Goal: Information Seeking & Learning: Learn about a topic

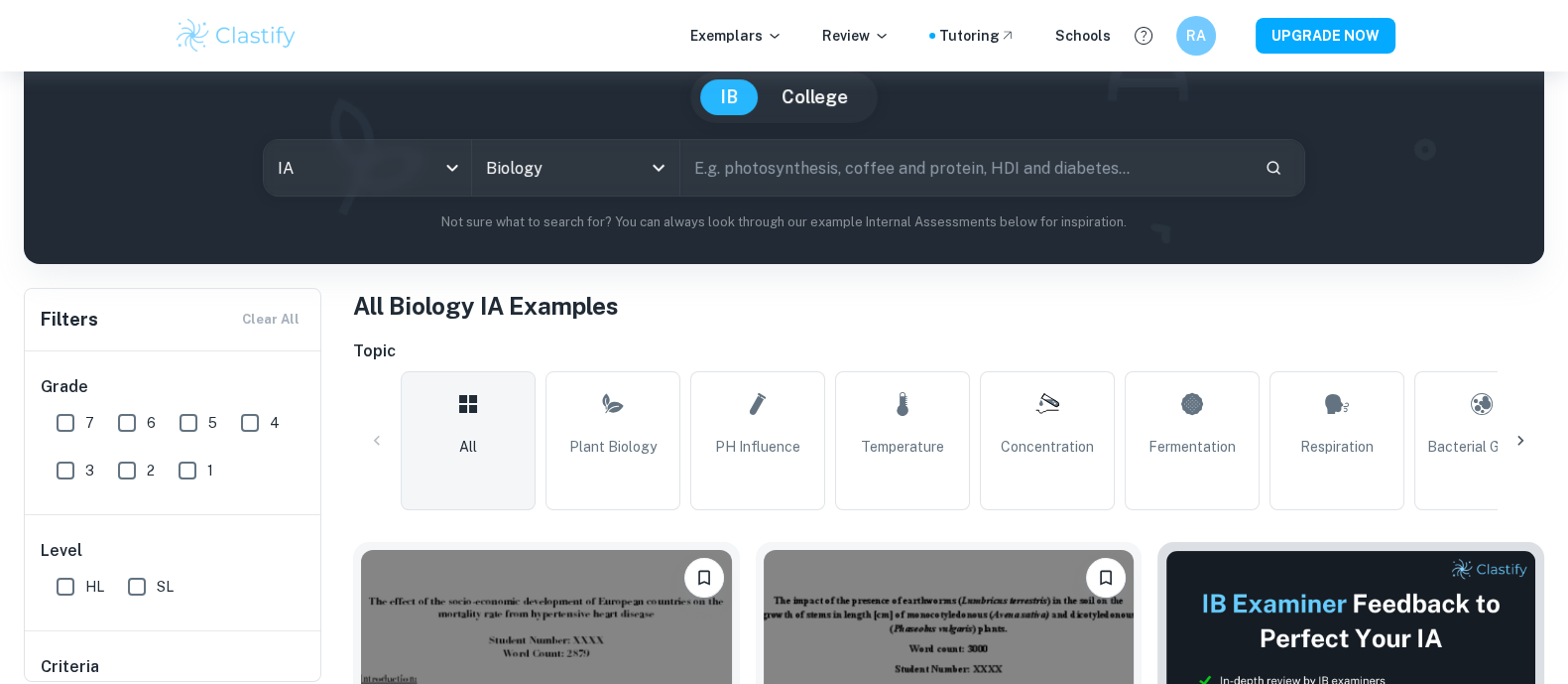
scroll to position [180, 0]
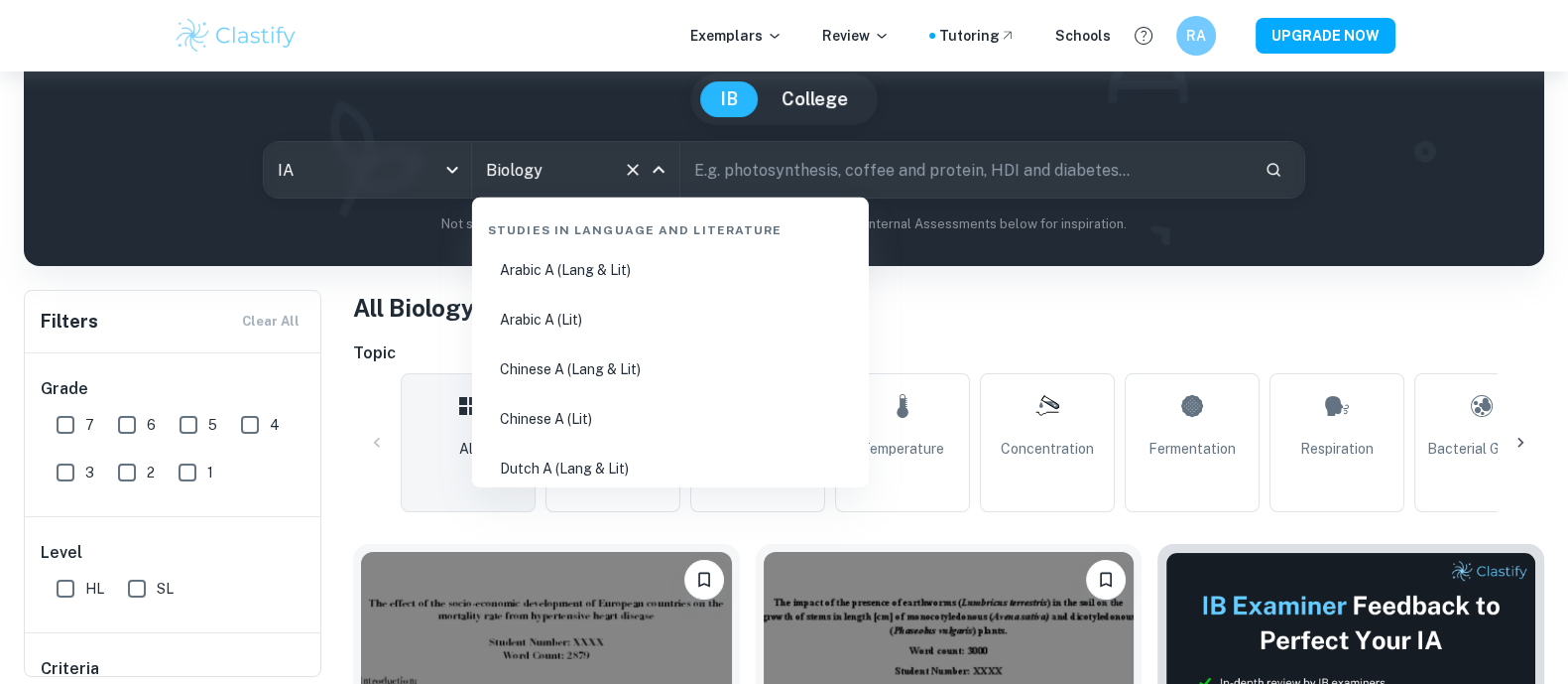
click at [543, 165] on input "Biology" at bounding box center [548, 170] width 134 height 38
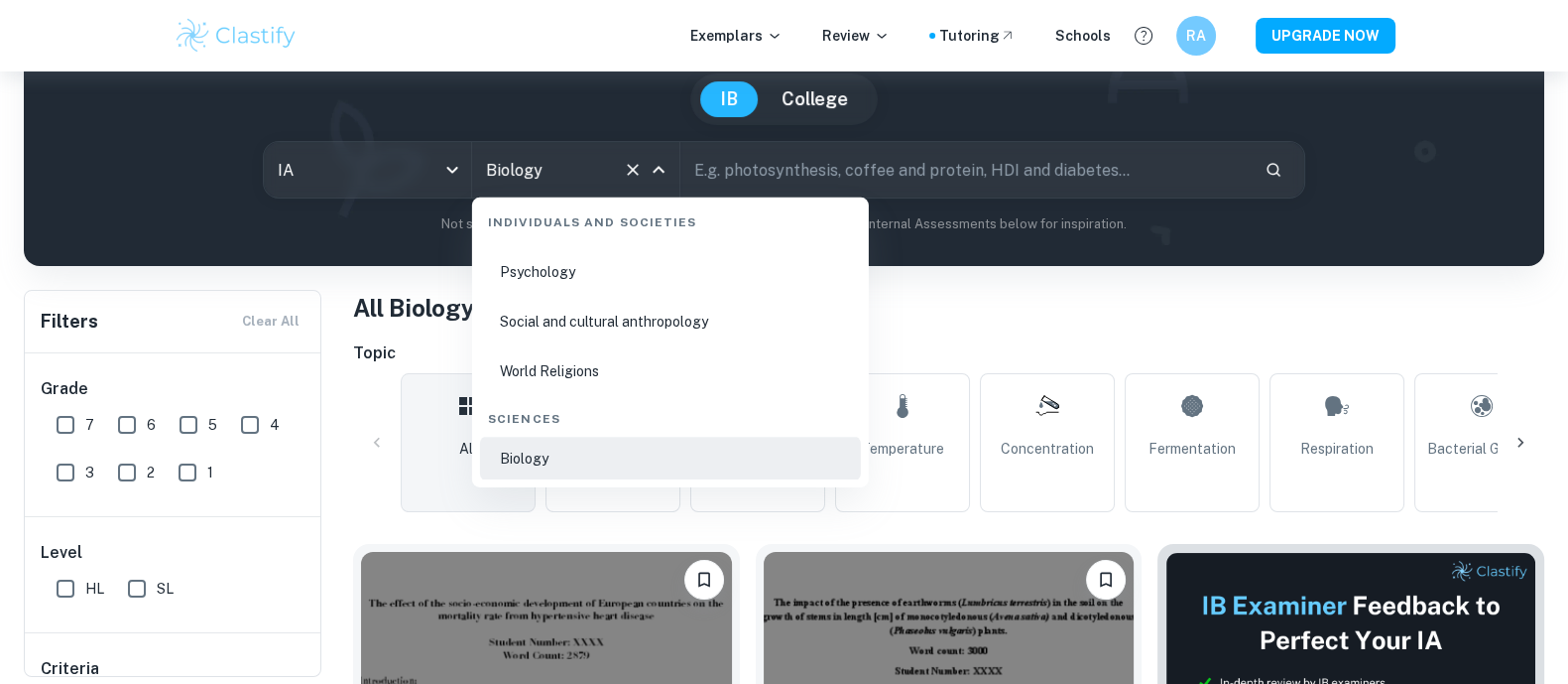
click at [353, 415] on div "All Plant Biology pH Influence Temperature Concentration Fermentation Respirati…" at bounding box center [948, 442] width 1191 height 139
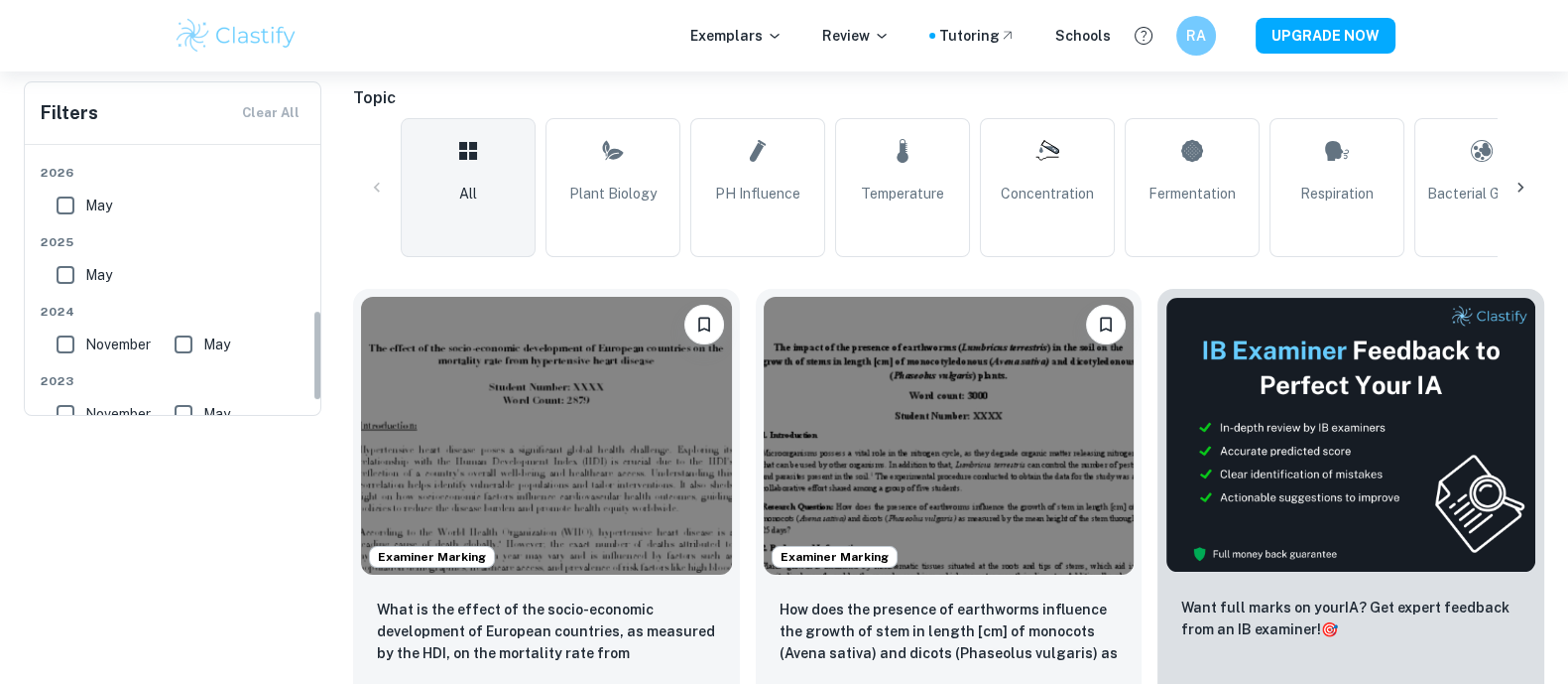
scroll to position [666, 0]
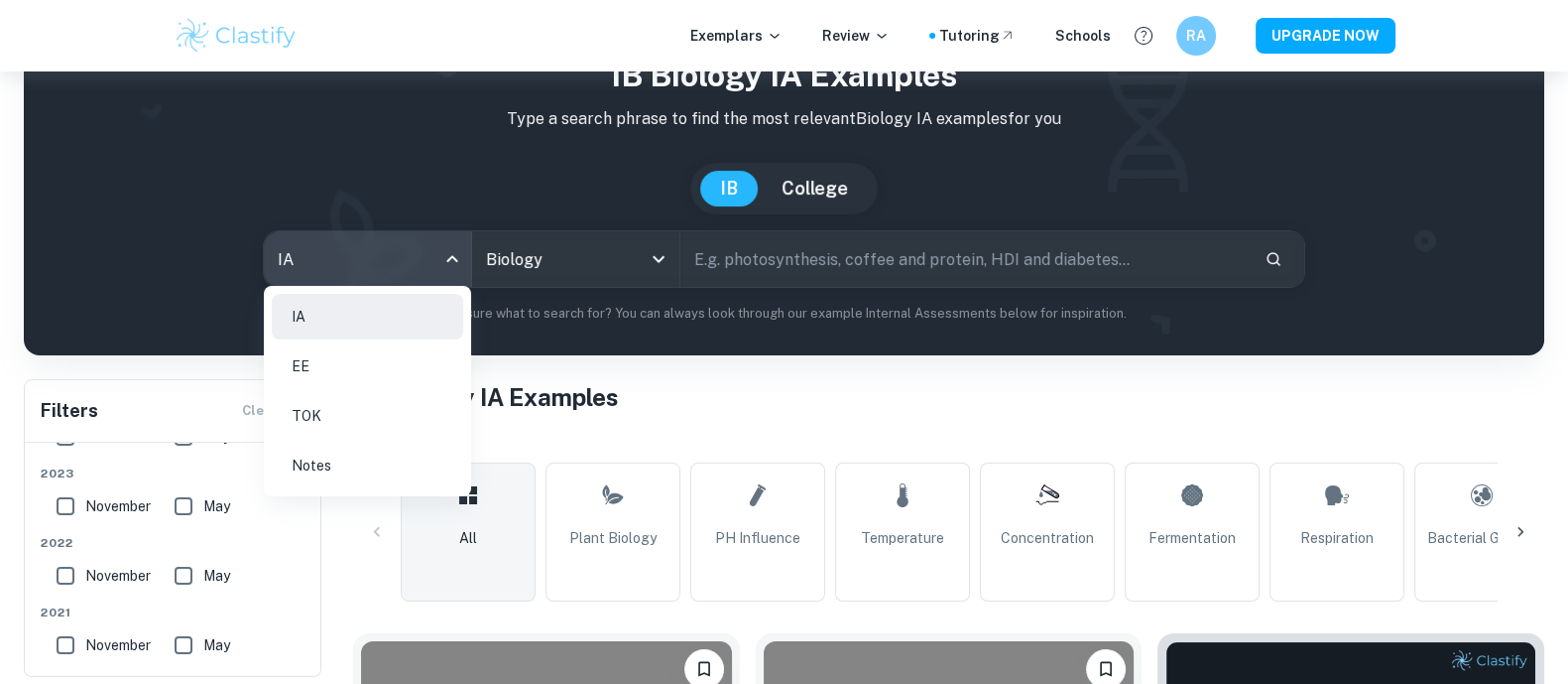
click at [342, 236] on body "We value your privacy We use cookies to enhance your browsing experience, serve…" at bounding box center [784, 322] width 1568 height 684
click at [323, 404] on li "TOK" at bounding box center [368, 416] width 191 height 46
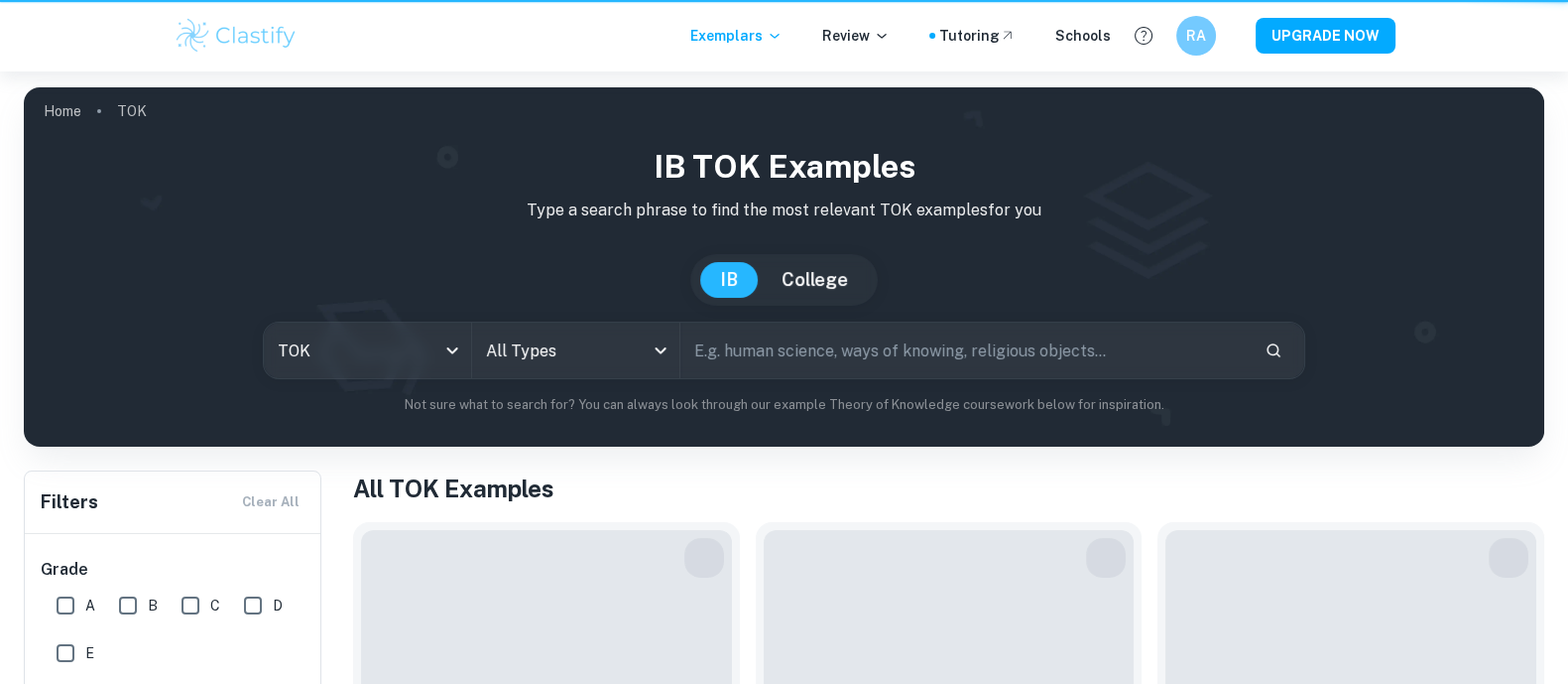
click at [508, 250] on div "IB TOK examples Type a search phrase to find the most relevant TOK examples for…" at bounding box center [784, 278] width 1489 height 272
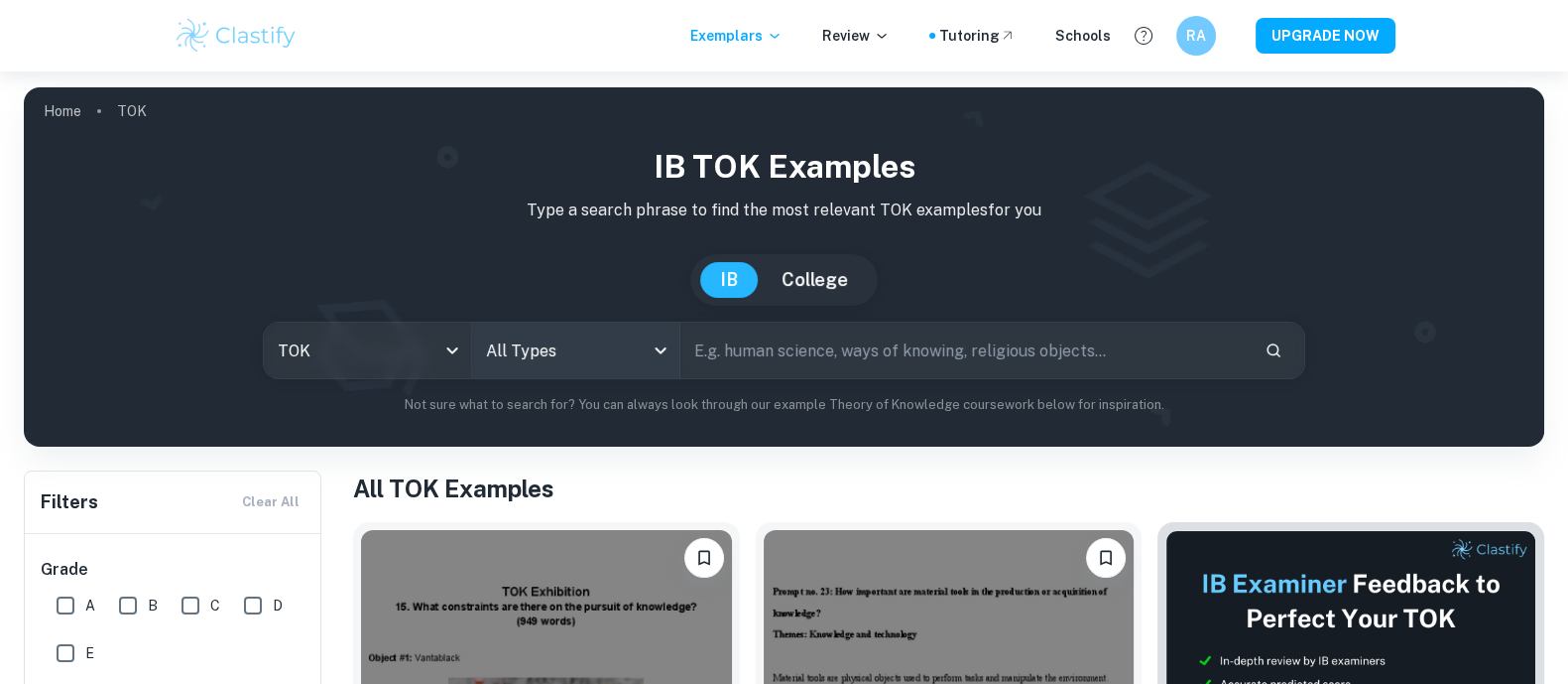
click at [526, 354] on body "We value your privacy We use cookies to enhance your browsing experience, serve…" at bounding box center [784, 414] width 1568 height 684
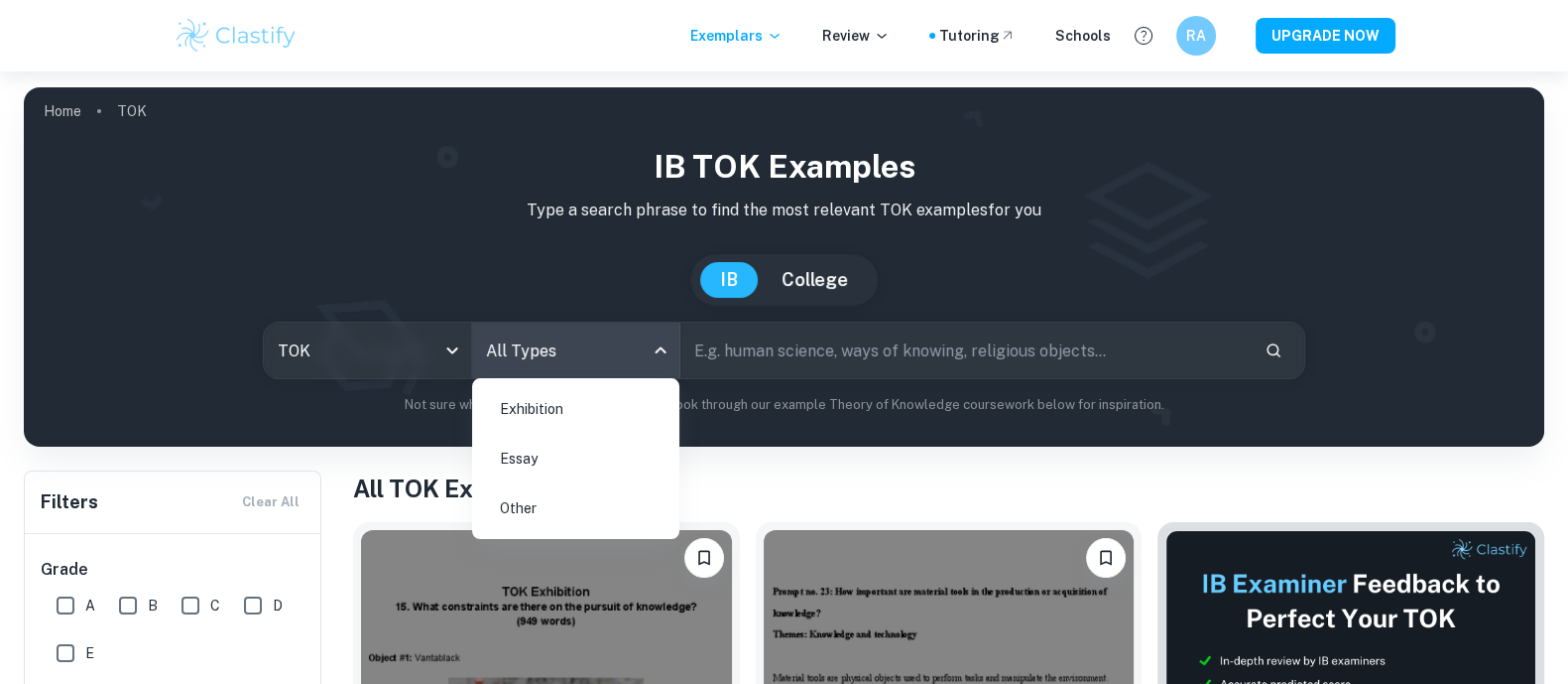
click at [545, 457] on li "Essay" at bounding box center [576, 459] width 191 height 46
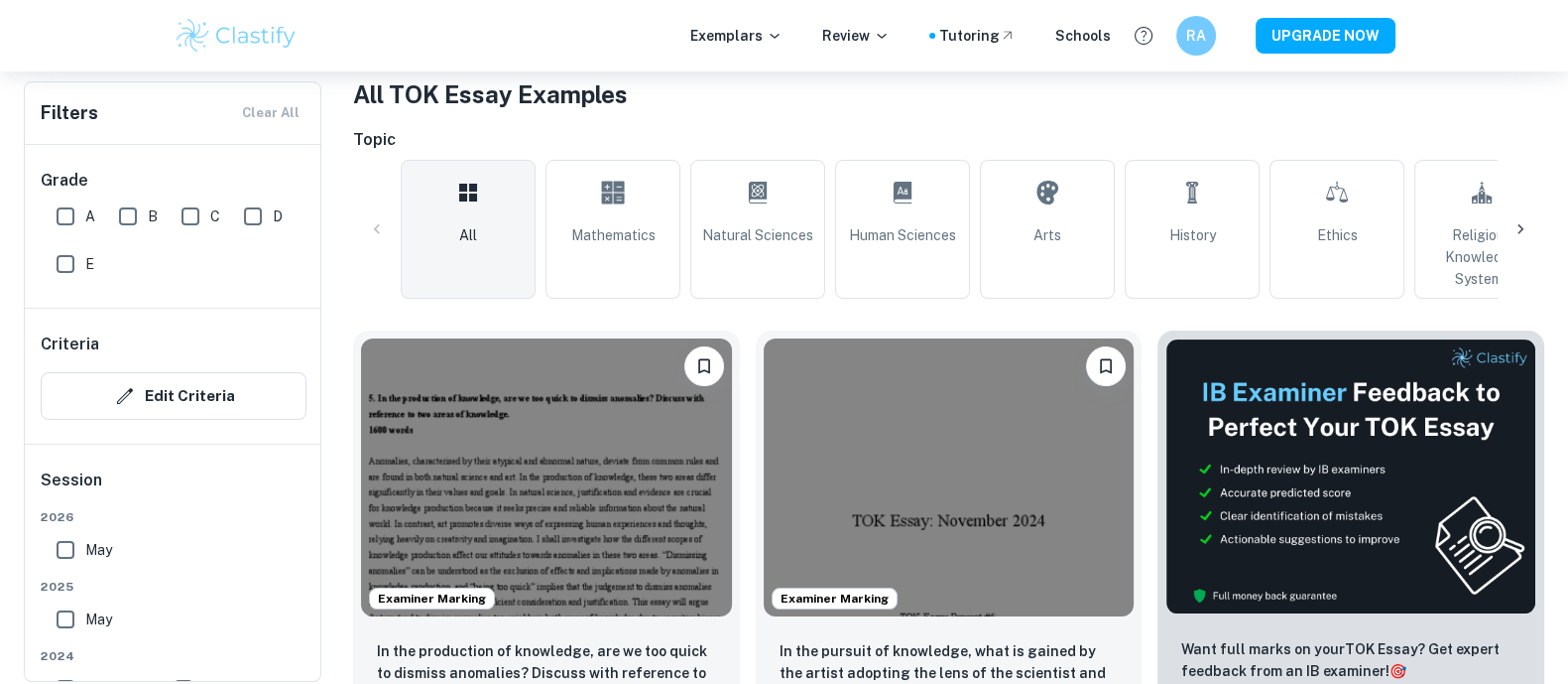
scroll to position [406, 0]
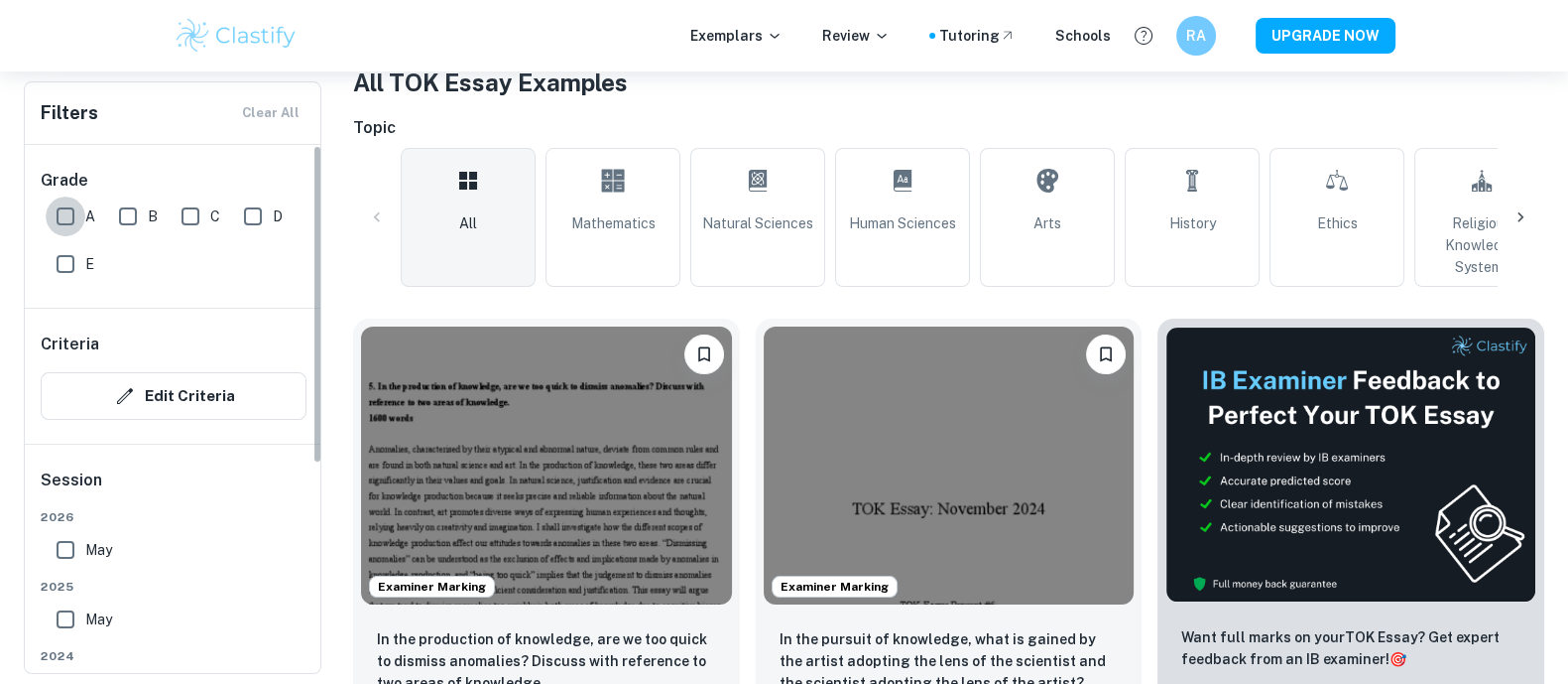
click at [76, 215] on input "A" at bounding box center [66, 216] width 40 height 40
checkbox input "true"
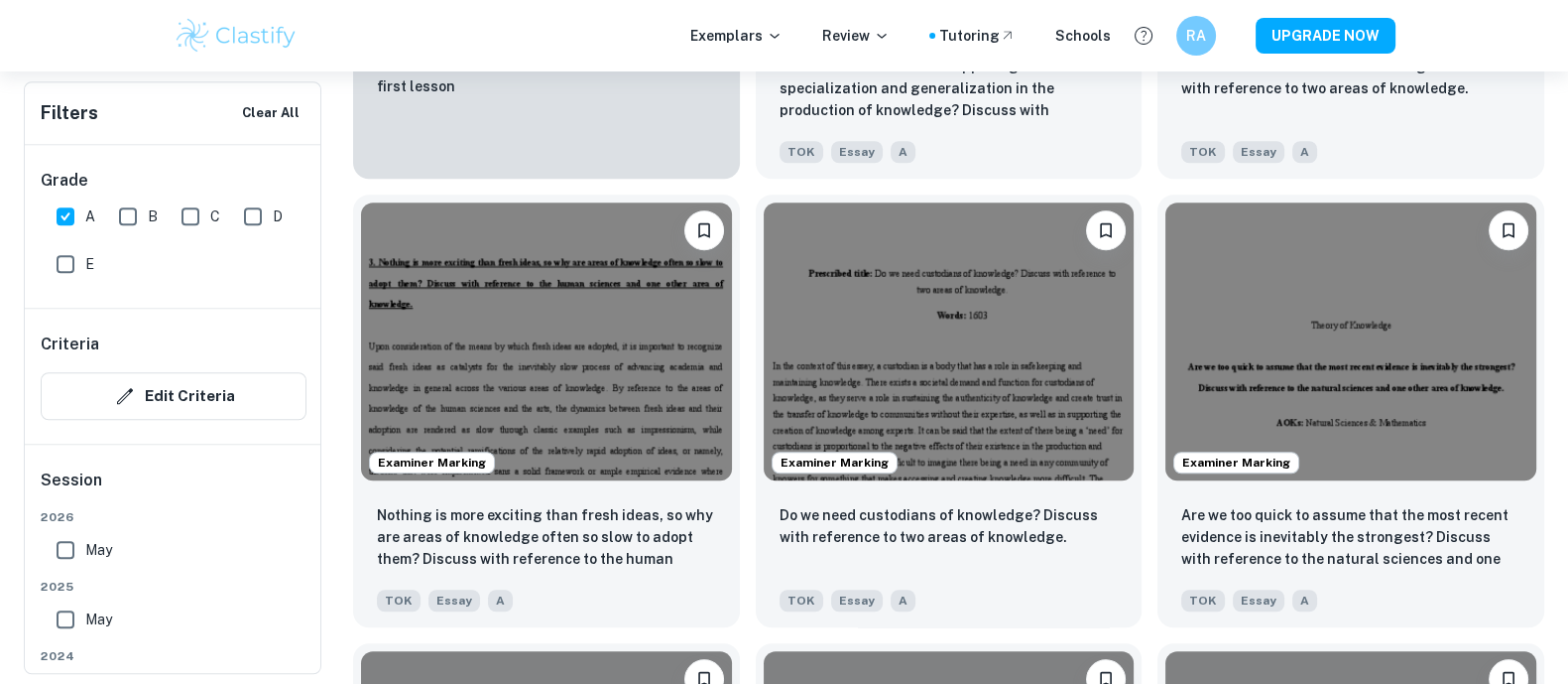
scroll to position [1924, 0]
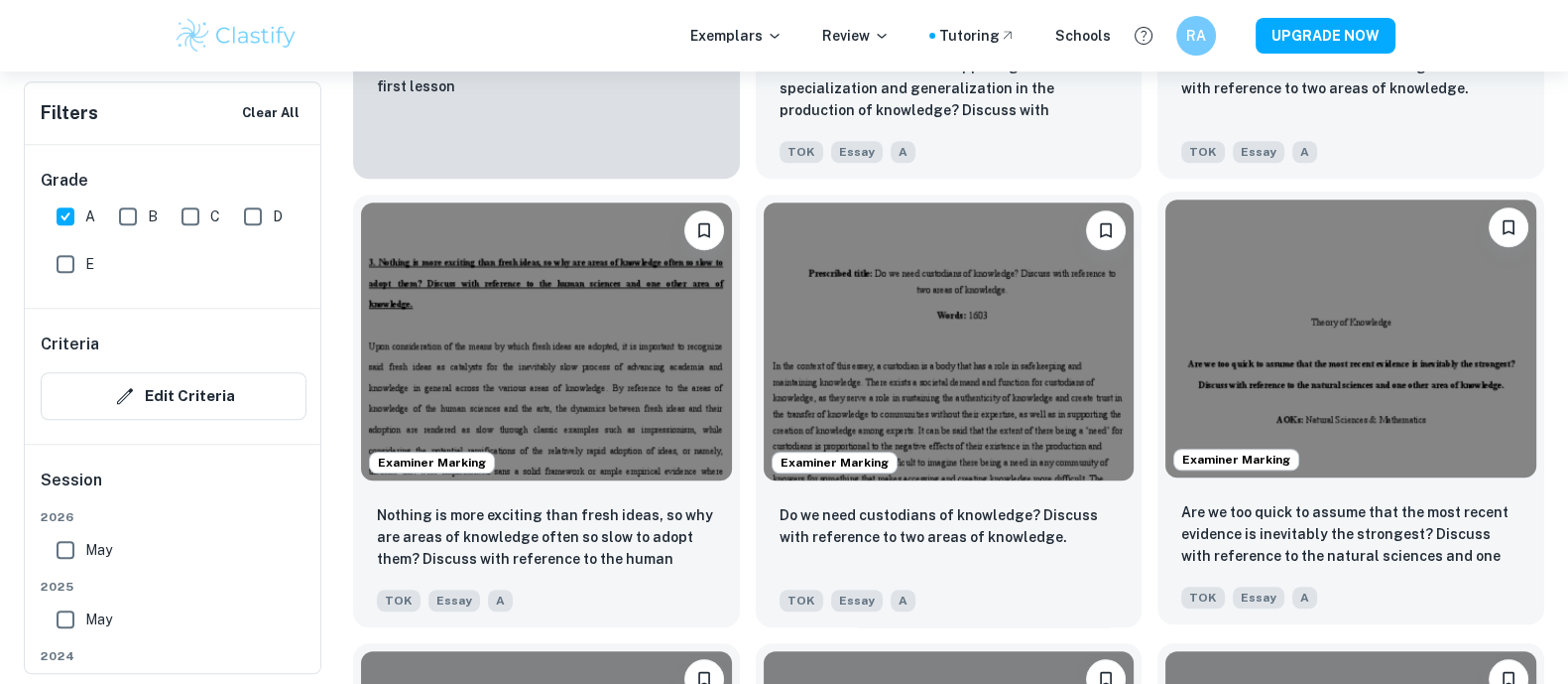
click at [1243, 349] on img at bounding box center [1351, 338] width 371 height 278
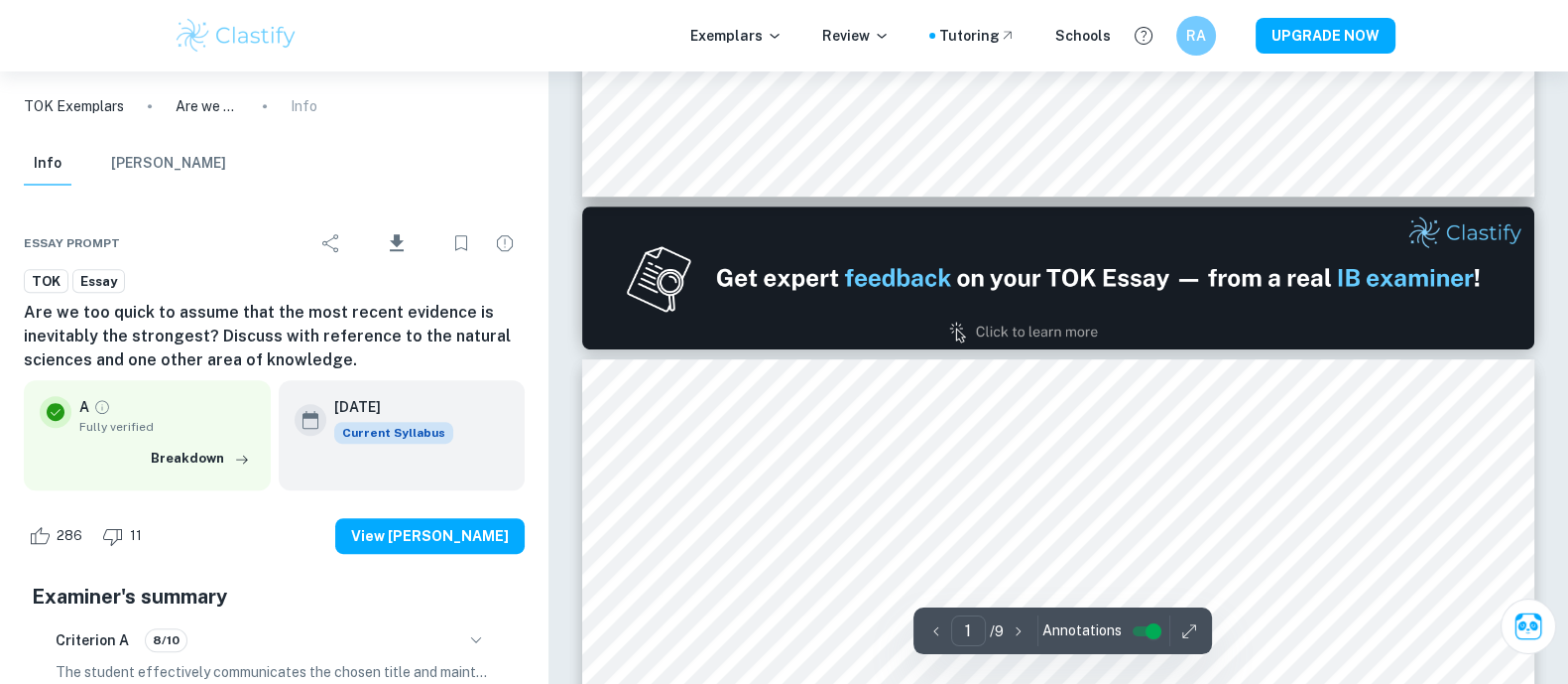
type input "2"
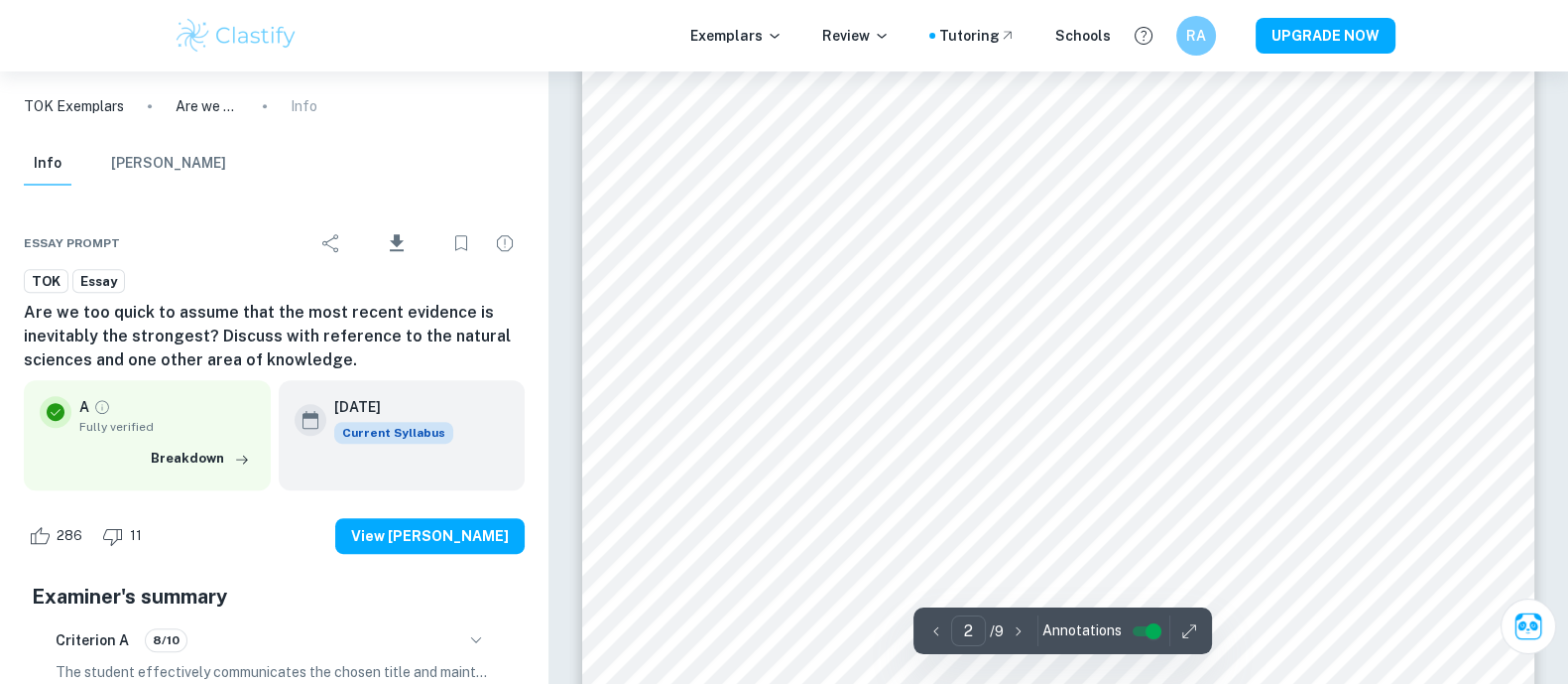
scroll to position [1474, 0]
